Goal: Task Accomplishment & Management: Manage account settings

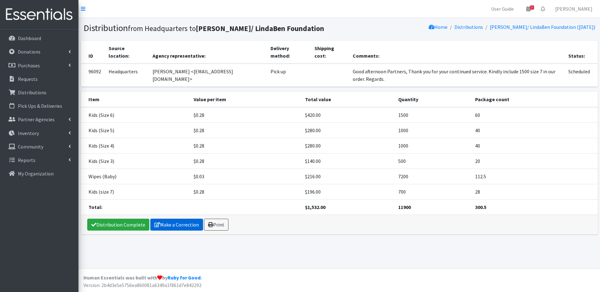
click at [177, 226] on link "Make a Correction" at bounding box center [176, 225] width 53 height 12
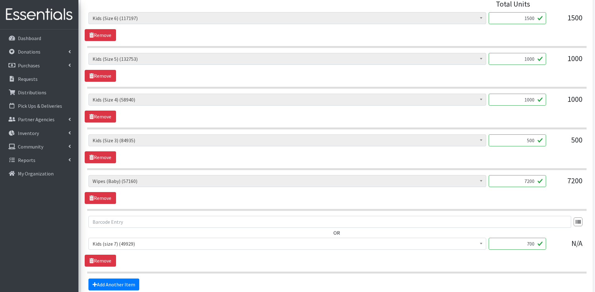
scroll to position [285, 0]
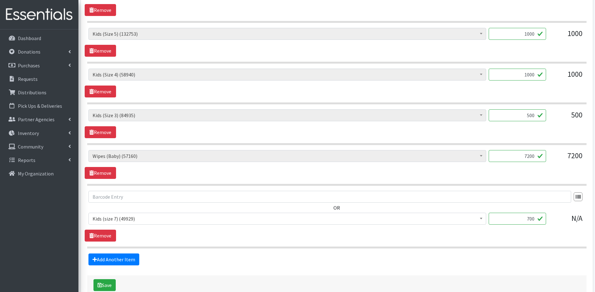
click at [530, 218] on input "700" at bounding box center [517, 219] width 57 height 12
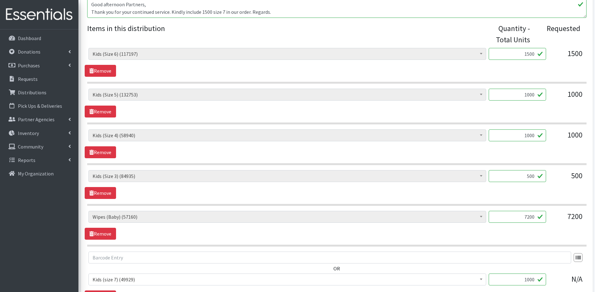
scroll to position [323, 0]
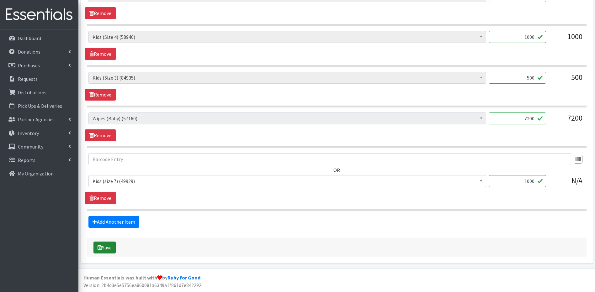
type input "1000"
click at [105, 245] on button "Save" at bounding box center [105, 248] width 22 height 12
